Goal: Task Accomplishment & Management: Complete application form

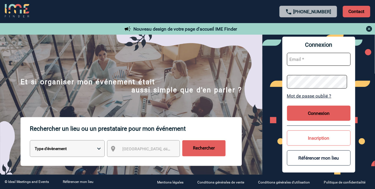
type input "vkalb@ime-groupe.com"
click at [302, 111] on button "Connexion" at bounding box center [319, 113] width 64 height 15
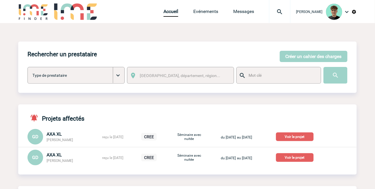
click at [285, 12] on img at bounding box center [279, 11] width 21 height 7
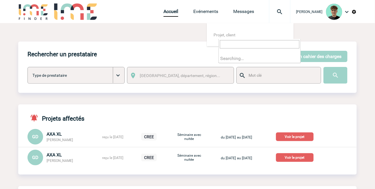
type input "maureen.de-koninck@lcl.fr"
click at [320, 54] on button "Créer un cahier des charges" at bounding box center [314, 56] width 68 height 11
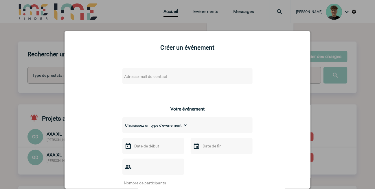
click at [154, 74] on span "Adresse mail du contact" at bounding box center [172, 77] width 101 height 8
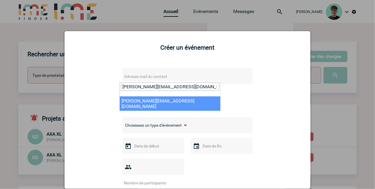
type input "maureen.de-koninck@lcl.fr"
select select "132750"
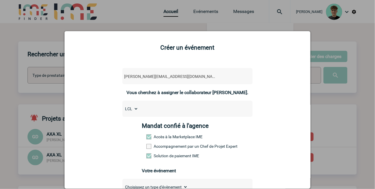
scroll to position [64, 0]
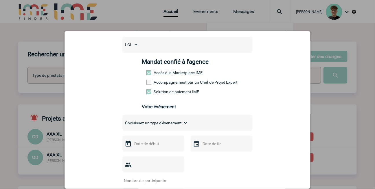
click at [160, 85] on label "Accompagnement par un Chef de Projet Expert" at bounding box center [158, 82] width 25 height 5
click at [0, 0] on input "Accompagnement par un Chef de Projet Expert" at bounding box center [0, 0] width 0 height 0
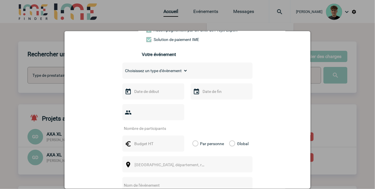
scroll to position [128, 0]
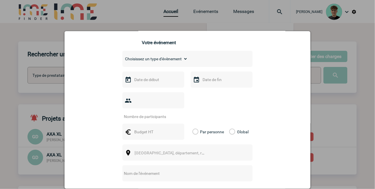
click at [166, 62] on select "Choisissez un type d'évènement Séminaire avec nuitée Séminaire sans nuitée Repa…" at bounding box center [154, 59] width 65 height 8
select select "2"
click at [122, 59] on select "Choisissez un type d'évènement Séminaire avec nuitée Séminaire sans nuitée Repa…" at bounding box center [154, 59] width 65 height 8
click at [161, 82] on input "text" at bounding box center [153, 80] width 40 height 8
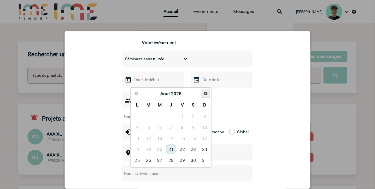
click at [207, 94] on span "Suivant" at bounding box center [205, 93] width 5 height 5
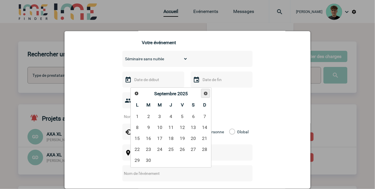
click at [207, 94] on span "Suivant" at bounding box center [205, 93] width 5 height 5
click at [176, 140] on link "18" at bounding box center [171, 138] width 11 height 10
type input "18-12-2025"
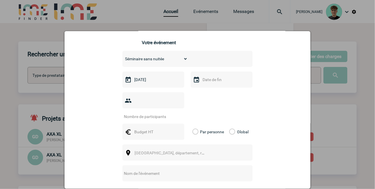
click at [217, 84] on input "text" at bounding box center [221, 80] width 40 height 8
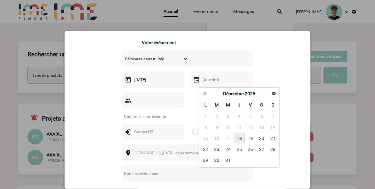
click at [238, 139] on link "18" at bounding box center [239, 138] width 11 height 10
type input "18-12-2025"
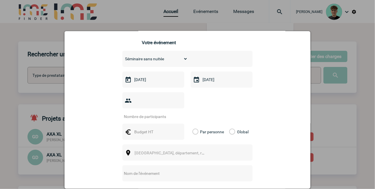
click at [143, 128] on input "text" at bounding box center [153, 132] width 40 height 8
type input "5000"
click at [146, 113] on input "number" at bounding box center [149, 117] width 54 height 8
type input "70"
click at [232, 125] on div "Global" at bounding box center [237, 132] width 19 height 16
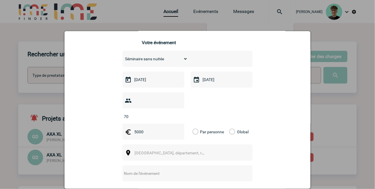
click at [229, 124] on label "Global" at bounding box center [231, 132] width 4 height 16
click at [0, 0] on input "Global" at bounding box center [0, 0] width 0 height 0
click at [229, 124] on label "Global" at bounding box center [231, 132] width 4 height 16
click at [0, 0] on input "Global" at bounding box center [0, 0] width 0 height 0
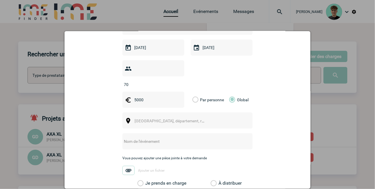
click at [145, 119] on span "Ville, département, région..." at bounding box center [174, 121] width 80 height 5
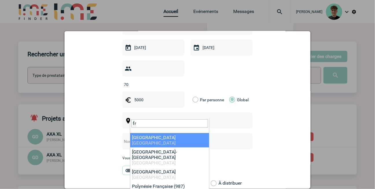
type input "f"
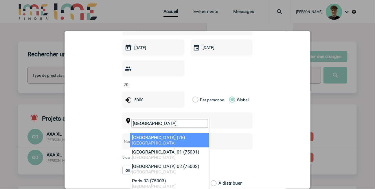
type input "paris"
select select "3"
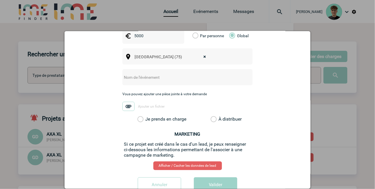
click at [147, 117] on label "Je prends en charge" at bounding box center [142, 120] width 10 height 6
click at [0, 0] on input "Je prends en charge" at bounding box center [0, 0] width 0 height 0
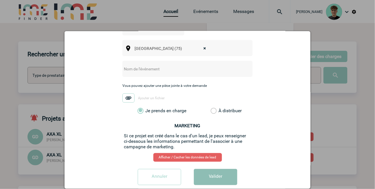
scroll to position [238, 0]
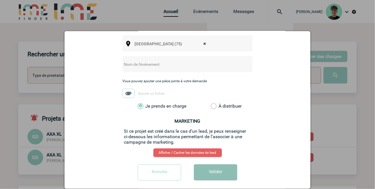
click at [219, 165] on button "Valider" at bounding box center [215, 173] width 43 height 16
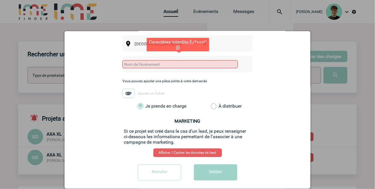
click at [160, 60] on input "text" at bounding box center [179, 64] width 115 height 8
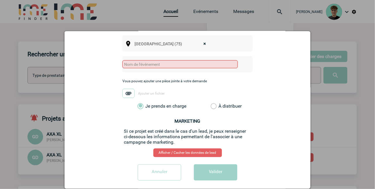
click at [162, 62] on div at bounding box center [187, 64] width 130 height 16
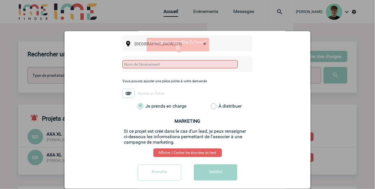
click at [162, 60] on input "text" at bounding box center [179, 64] width 115 height 8
paste input "COCOOR de fin d’année"
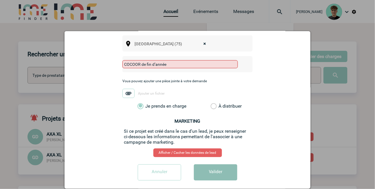
type input "COCOOR de fin d’année"
click at [201, 168] on button "Valider" at bounding box center [215, 173] width 43 height 16
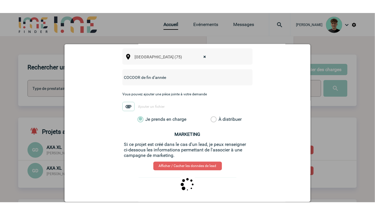
scroll to position [0, 0]
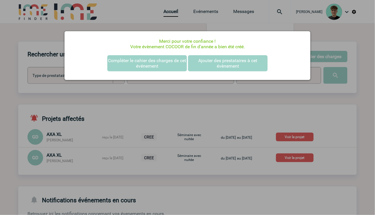
click at [252, 21] on div at bounding box center [187, 107] width 375 height 215
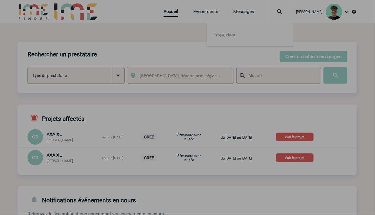
click at [208, 9] on div at bounding box center [187, 107] width 375 height 215
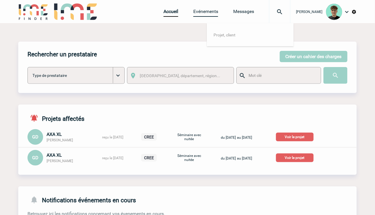
click at [208, 12] on body "Victor KALB Accueil Evénements" at bounding box center [187, 162] width 375 height 324
click at [208, 13] on link "Evénements" at bounding box center [205, 13] width 25 height 8
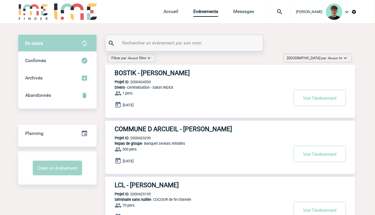
click at [330, 55] on span "Trier par : Aucun tri" at bounding box center [314, 58] width 55 height 6
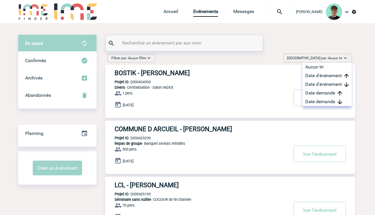
drag, startPoint x: 322, startPoint y: 99, endPoint x: 370, endPoint y: 101, distance: 47.5
click at [322, 99] on div "Date demande" at bounding box center [326, 101] width 49 height 9
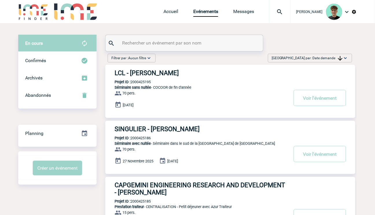
click at [193, 103] on div "18 Décembre 2025" at bounding box center [234, 105] width 241 height 8
click at [310, 97] on button "Voir l'événement" at bounding box center [319, 98] width 52 height 16
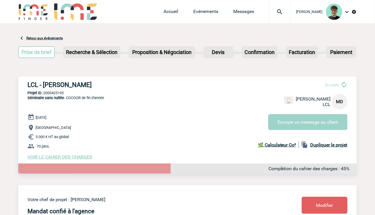
drag, startPoint x: 23, startPoint y: 84, endPoint x: 127, endPoint y: 84, distance: 104.1
click at [127, 84] on div "LCL - Maureen DE KONINCK En cours Maureen DE KONINCK LCL MD Envoyer un message …" at bounding box center [187, 121] width 338 height 88
copy h3 "LCL - Maureen DE KONINCK"
click at [55, 91] on div "LCL - Maureen DE KONINCK En cours Maureen DE KONINCK LCL MD Envoyer un message …" at bounding box center [187, 121] width 338 height 88
click at [55, 91] on p "Projet ID : 2000425195" at bounding box center [187, 93] width 338 height 4
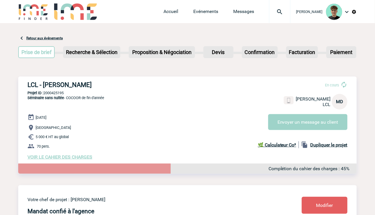
copy p "2000425195"
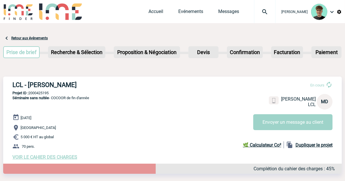
click at [62, 9] on img at bounding box center [60, 11] width 43 height 16
click at [28, 10] on img at bounding box center [18, 11] width 30 height 16
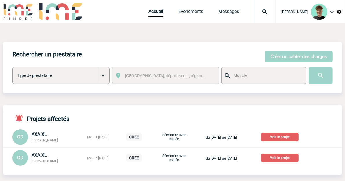
scroll to position [32, 0]
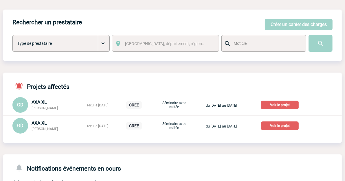
click at [291, 106] on p "Voir le projet" at bounding box center [280, 105] width 38 height 9
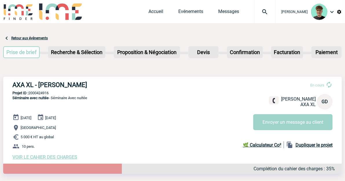
click at [31, 35] on div "Retour aux événements" at bounding box center [25, 38] width 45 height 7
click at [31, 37] on link "Retour aux événements" at bounding box center [29, 38] width 36 height 4
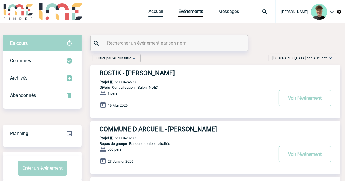
click at [160, 12] on link "Accueil" at bounding box center [155, 13] width 15 height 8
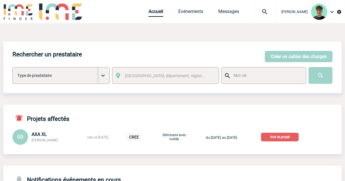
click at [278, 134] on p "Voir le projet" at bounding box center [280, 137] width 38 height 9
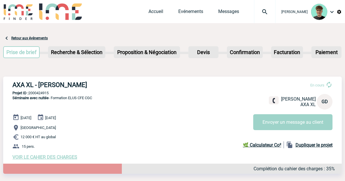
click at [152, 120] on div "[DATE] [DATE] [GEOGRAPHIC_DATA] 12 000 € HT au global 15 pers. VOIR LE CAHIER D…" at bounding box center [176, 137] width 329 height 46
